Goal: Navigation & Orientation: Understand site structure

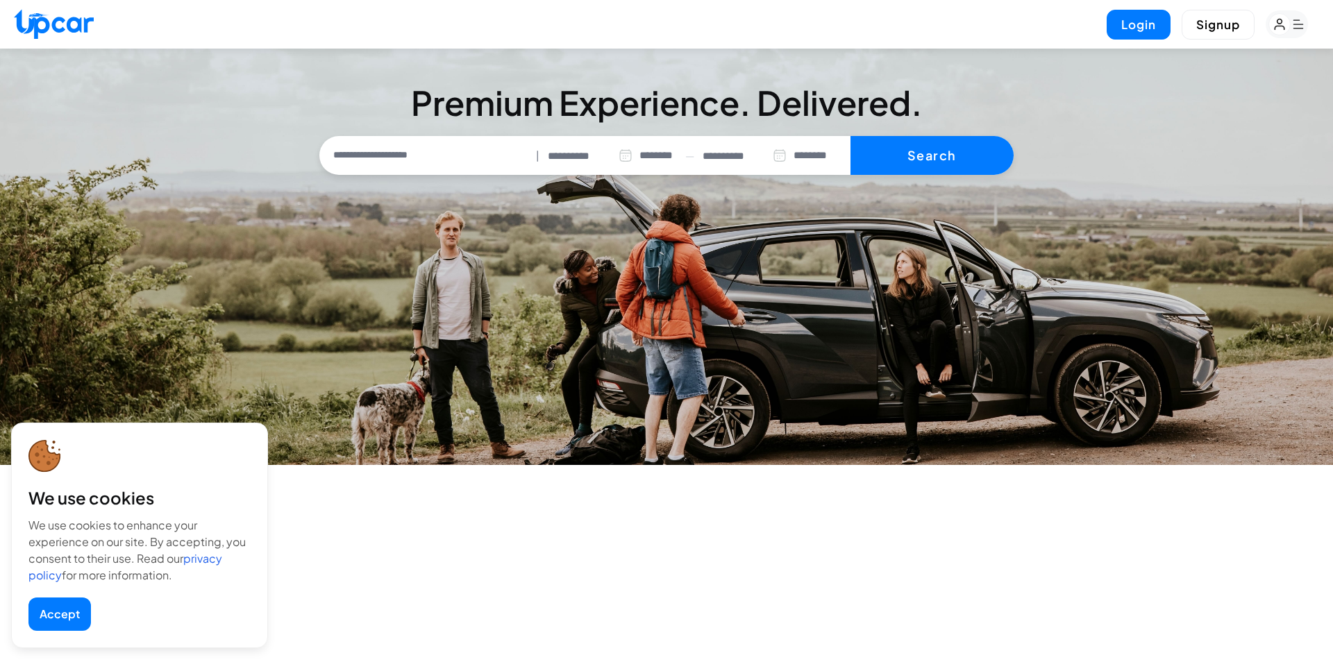
select select "********"
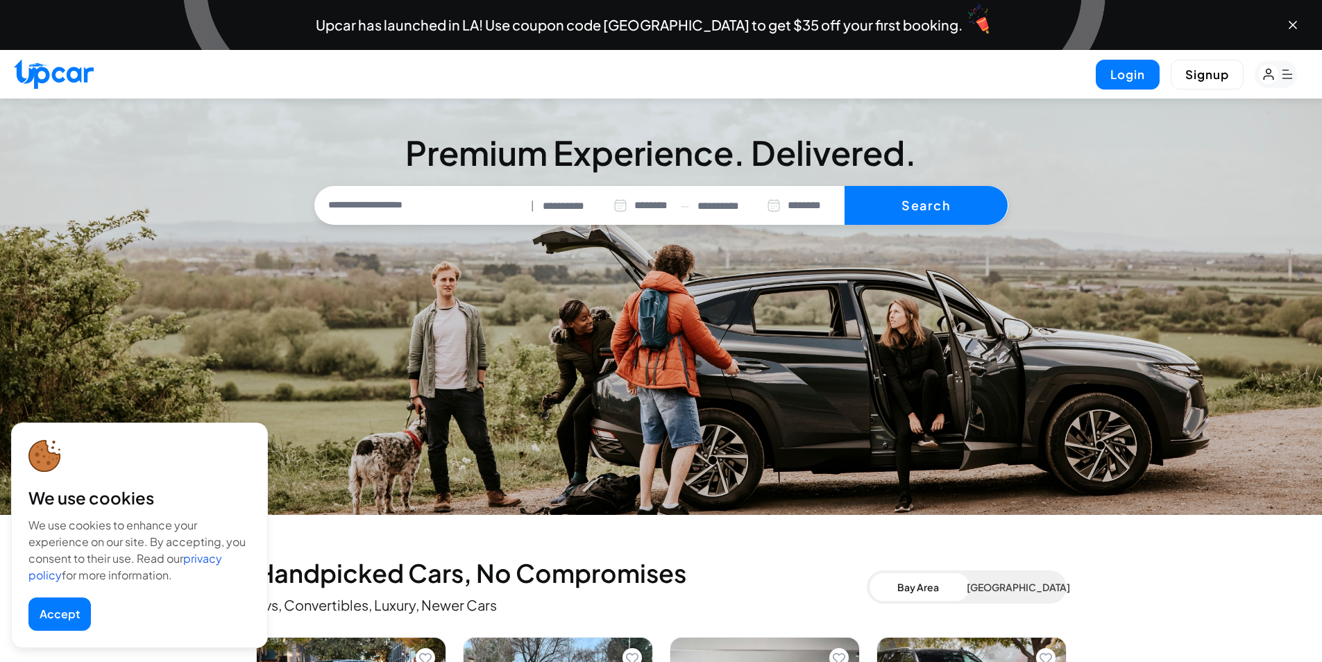
click at [54, 602] on button "Accept" at bounding box center [59, 614] width 62 height 33
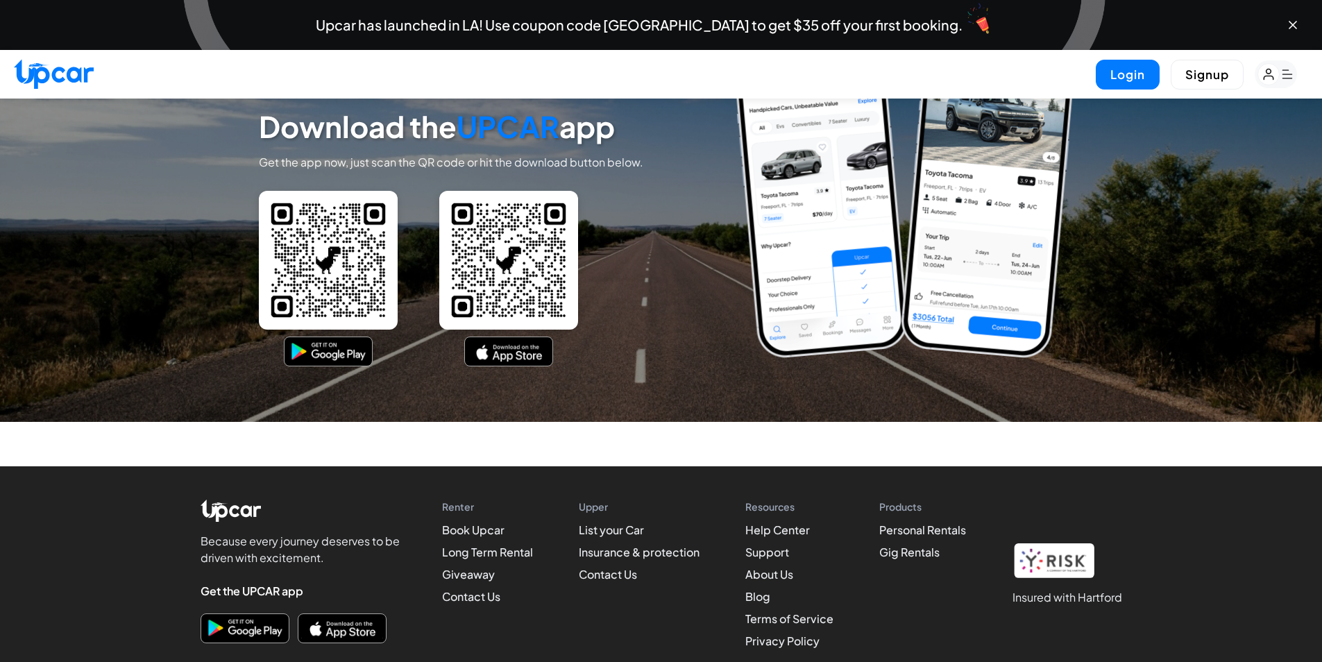
scroll to position [6707, 0]
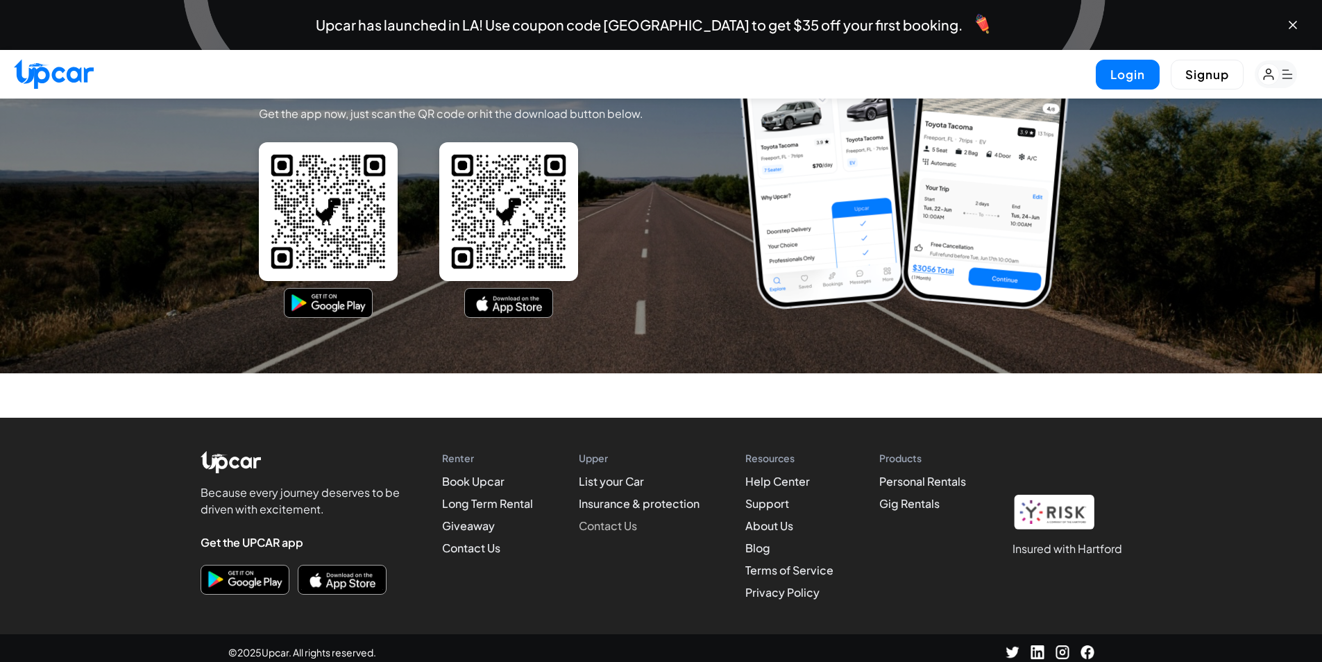
click at [595, 521] on link "Contact Us" at bounding box center [608, 526] width 58 height 15
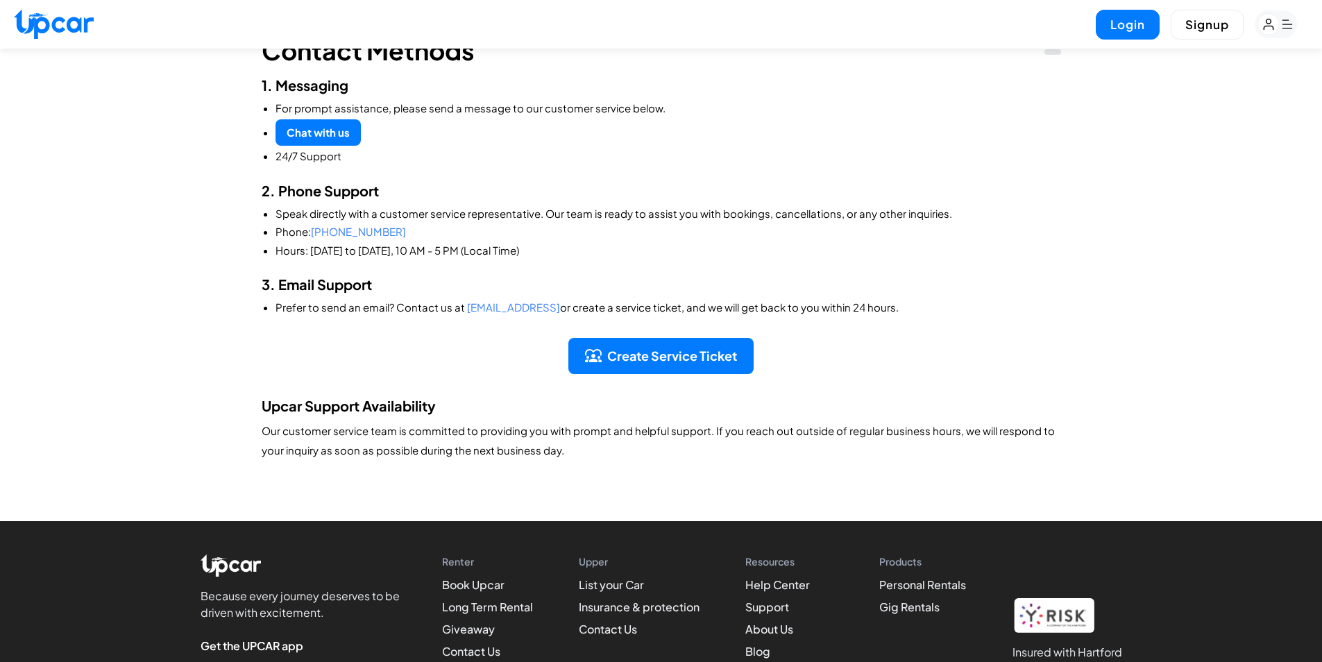
scroll to position [278, 0]
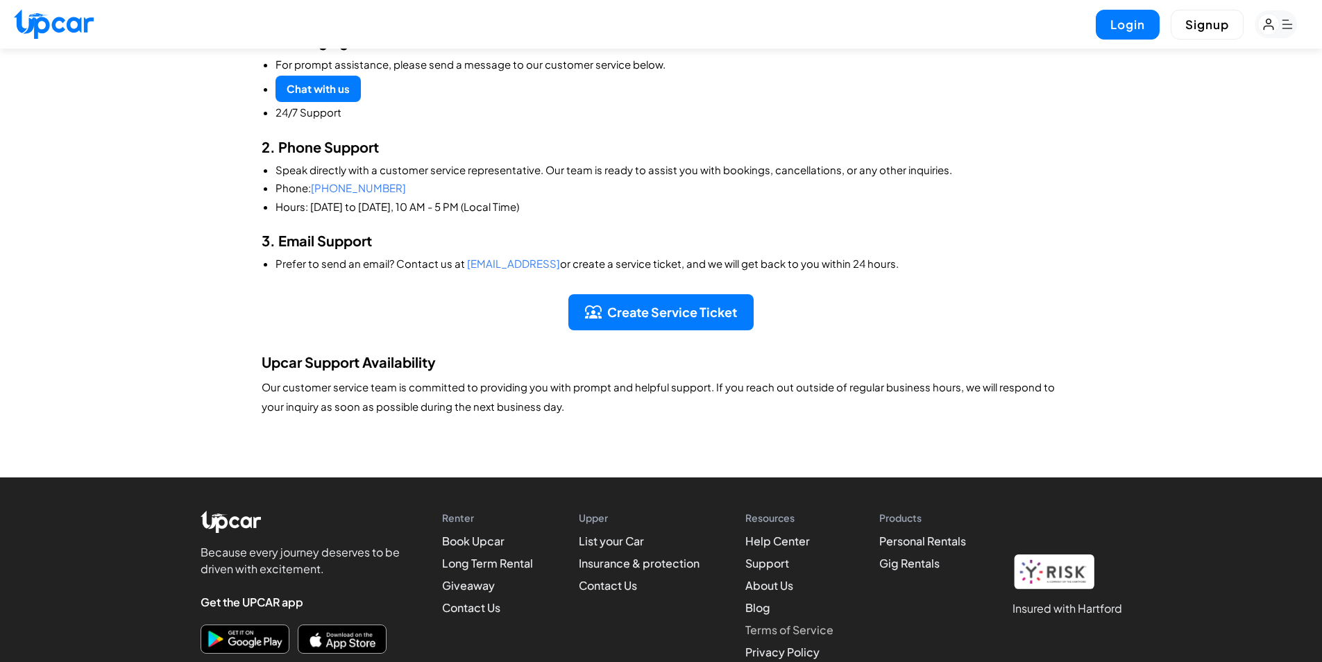
click at [759, 627] on link "Terms of Service" at bounding box center [789, 630] width 88 height 15
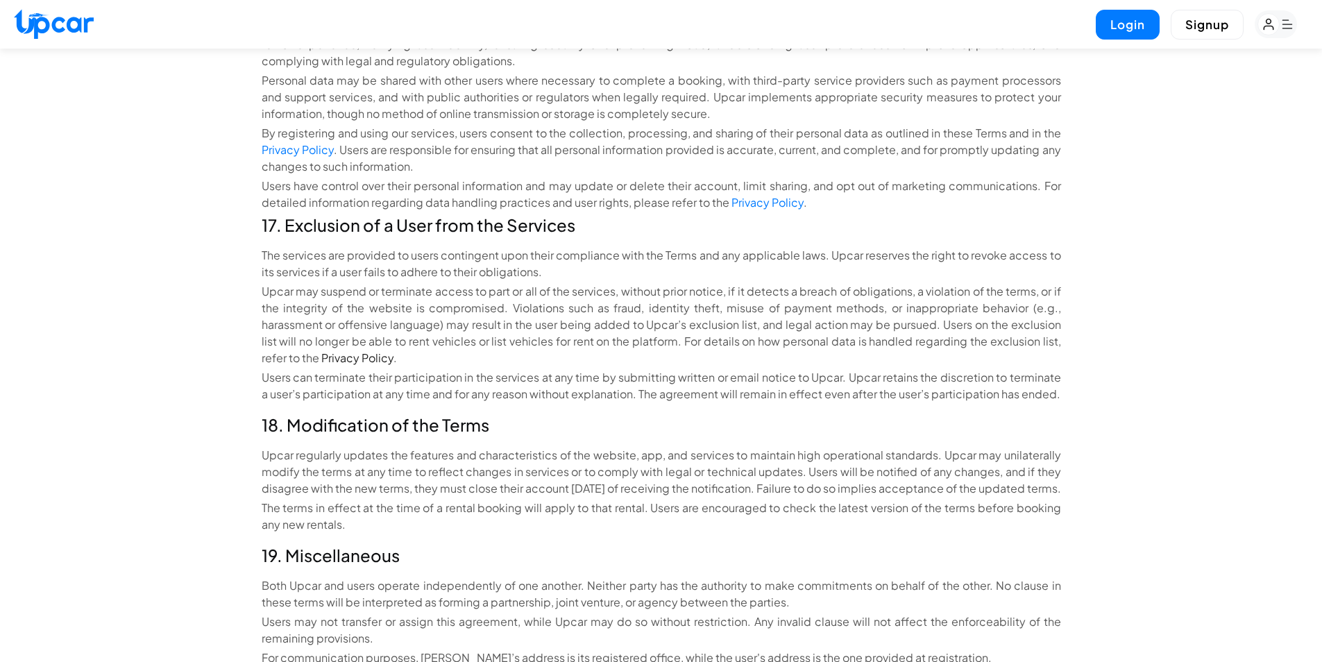
click at [321, 351] on link "Privacy Policy" at bounding box center [357, 358] width 72 height 15
